Goal: Information Seeking & Learning: Learn about a topic

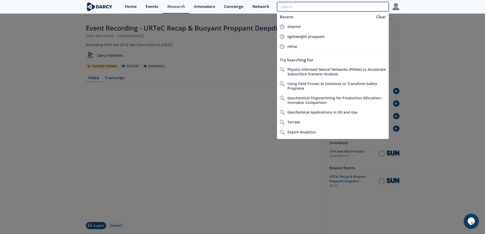
click at [359, 9] on input "search" at bounding box center [332, 6] width 111 height 9
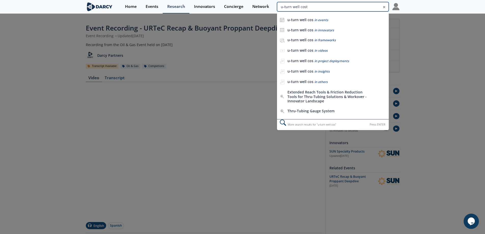
type input "u-turn well cost"
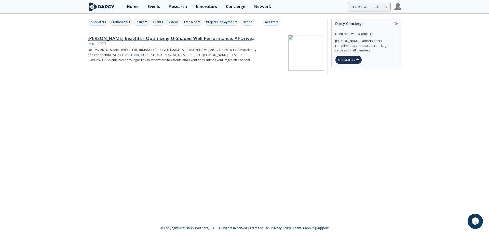
click at [295, 54] on div at bounding box center [292, 53] width 64 height 36
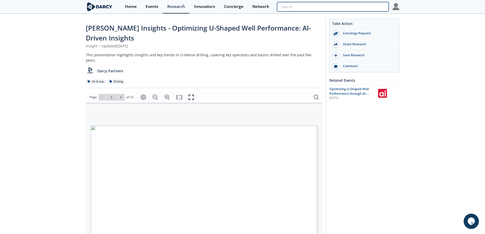
click at [354, 7] on input "search" at bounding box center [332, 6] width 111 height 9
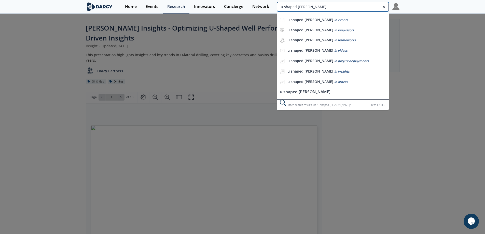
type input "u shaped [PERSON_NAME]"
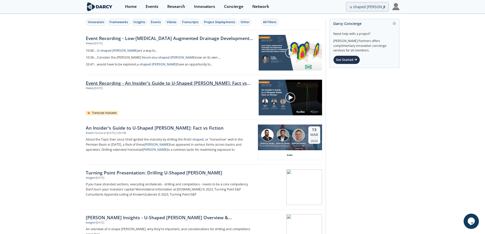
click at [167, 82] on link "Event Recording - An Insider's Guide to U-Shaped [PERSON_NAME]: Fact vs Fiction" at bounding box center [170, 83] width 169 height 7
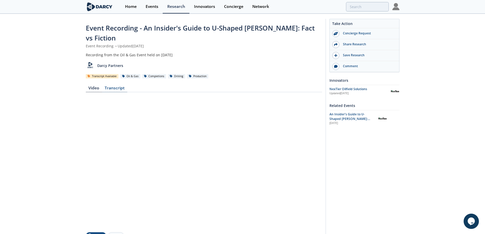
click at [116, 86] on div "Transcript" at bounding box center [114, 89] width 25 height 6
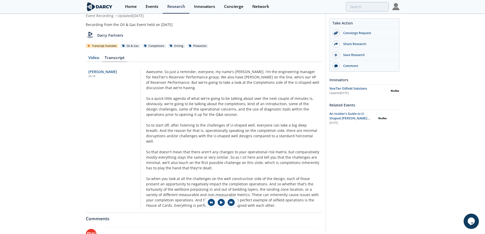
scroll to position [2259, 0]
click at [191, 176] on span "So when you look at all the challenges on the well construction side of the des…" at bounding box center [228, 181] width 164 height 10
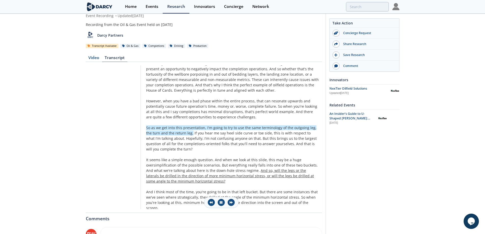
scroll to position [2386, 0]
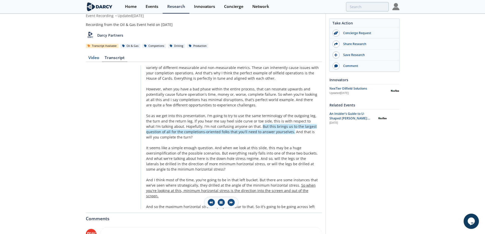
click at [198, 183] on span "So when you're looking at this, minimum horizontal stress is the direction into…" at bounding box center [231, 191] width 170 height 16
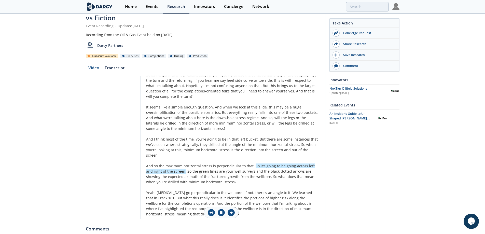
scroll to position [51, 0]
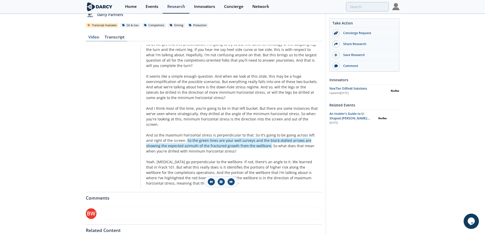
click at [93, 35] on div "Video" at bounding box center [94, 38] width 16 height 6
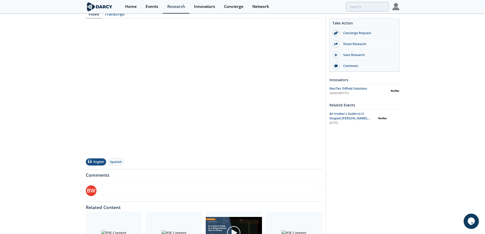
scroll to position [76, 0]
